Goal: Information Seeking & Learning: Understand process/instructions

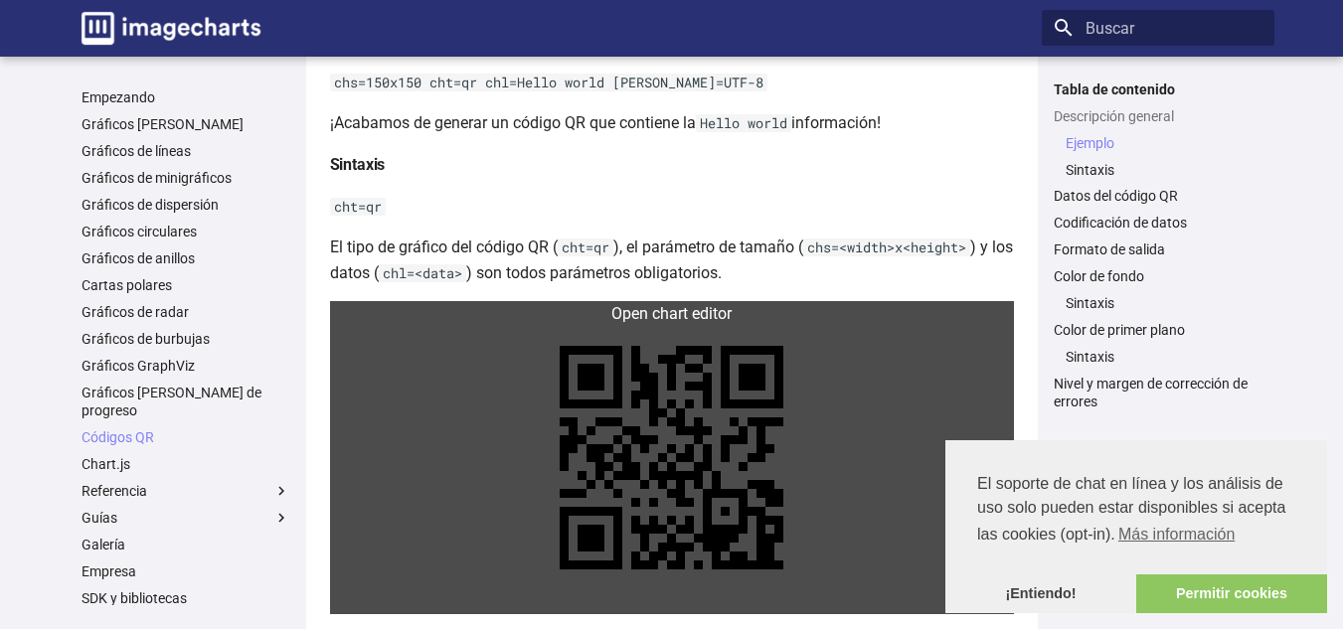
scroll to position [795, 0]
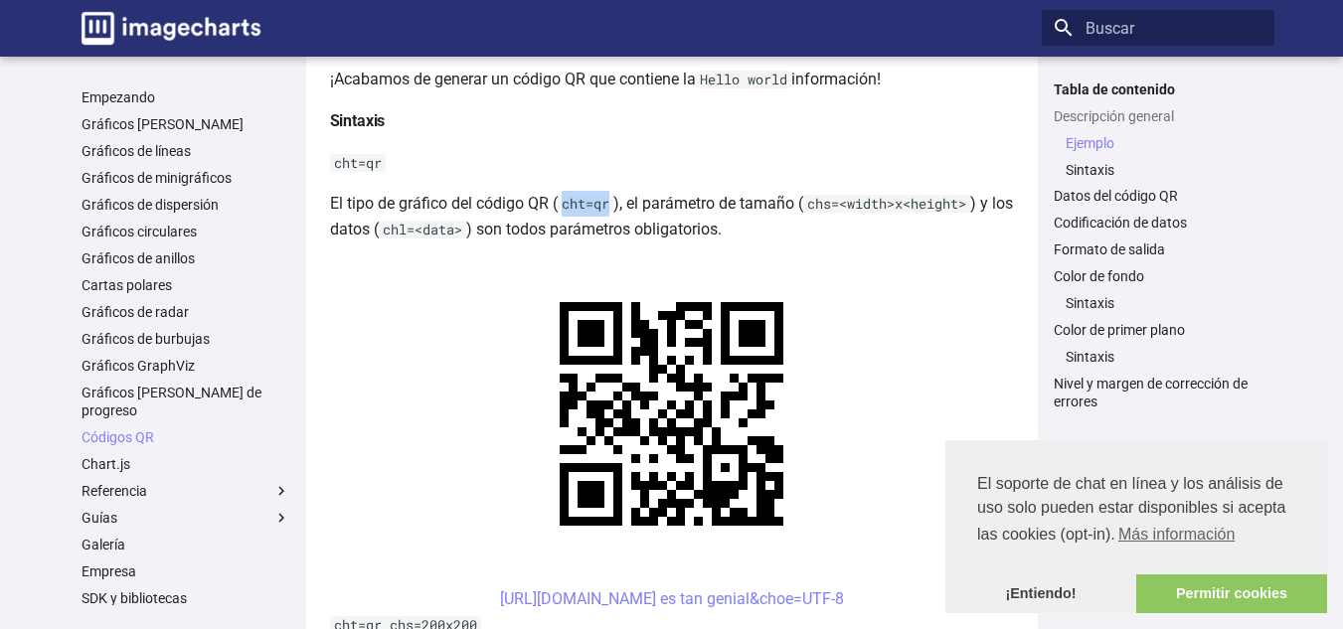
drag, startPoint x: 616, startPoint y: 204, endPoint x: 560, endPoint y: 196, distance: 57.2
click at [557, 200] on p "El tipo de gráfico del código QR ( cht=qr ), el parámetro de tamaño ( chs=<widt…" at bounding box center [672, 216] width 684 height 51
copy p "cht=qr"
drag, startPoint x: 840, startPoint y: 201, endPoint x: 815, endPoint y: 200, distance: 24.9
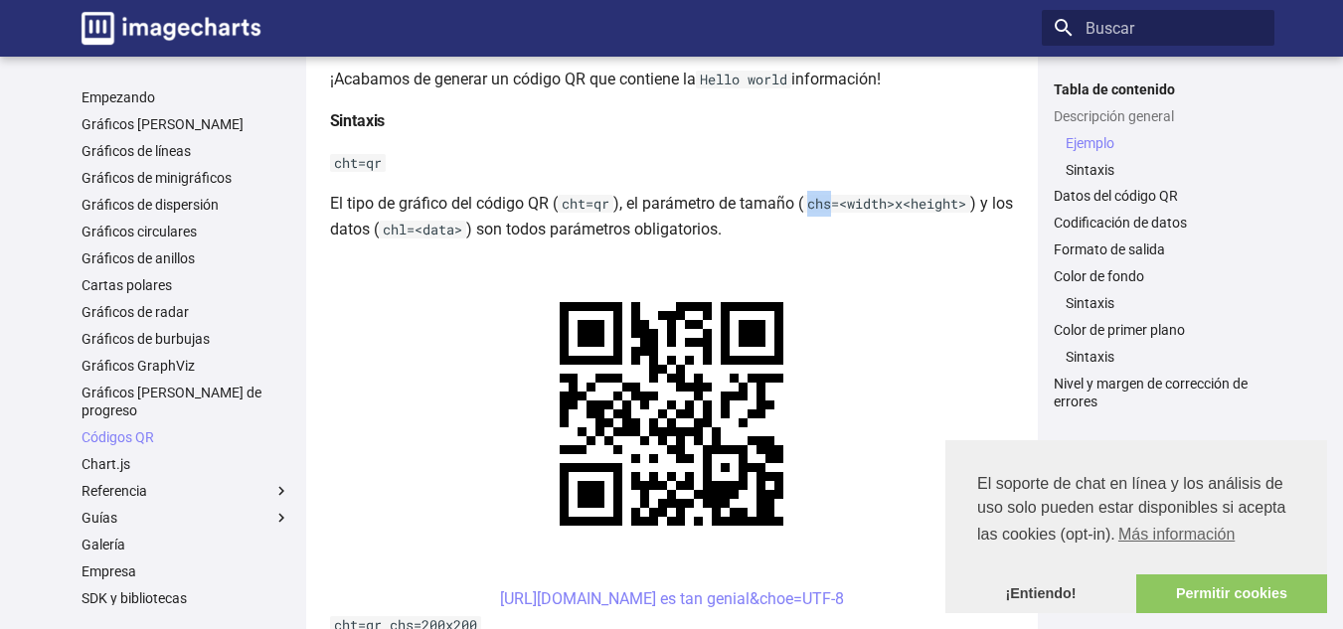
click at [815, 200] on code "chs=<width>x<height>" at bounding box center [886, 204] width 167 height 18
copy code "chs"
drag, startPoint x: 433, startPoint y: 228, endPoint x: 411, endPoint y: 228, distance: 22.9
click at [411, 228] on code "chl=<data>" at bounding box center [422, 230] width 87 height 18
copy code "chl"
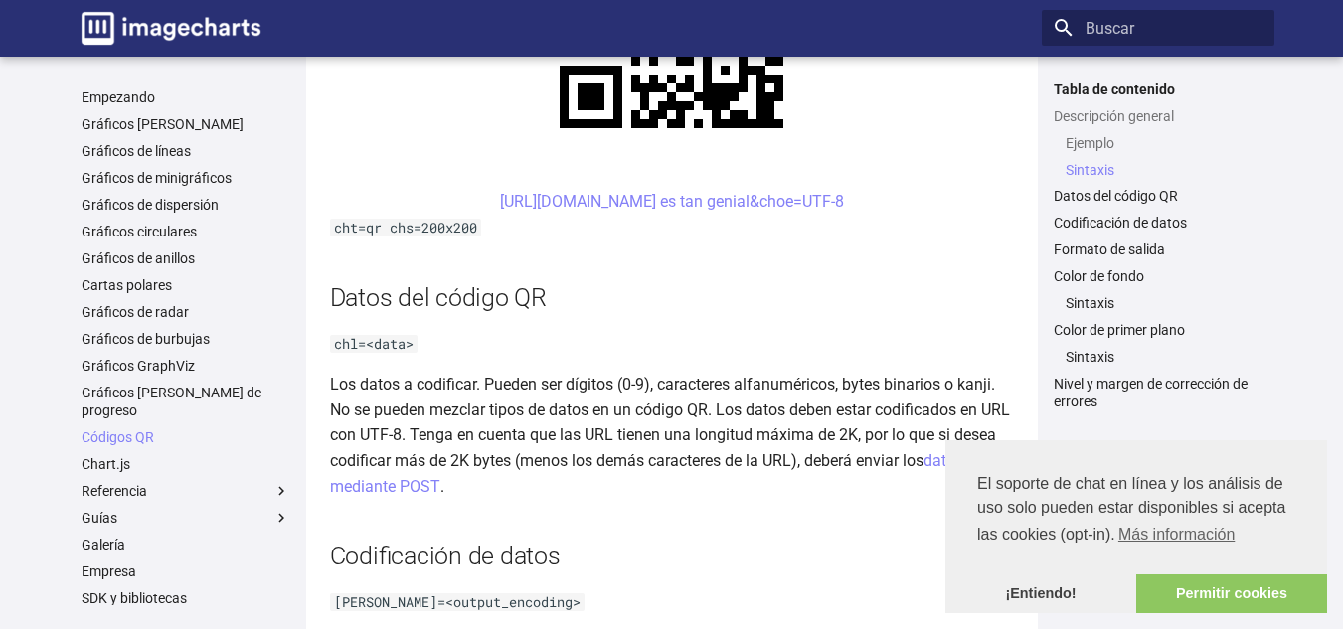
scroll to position [994, 0]
